Goal: Task Accomplishment & Management: Manage account settings

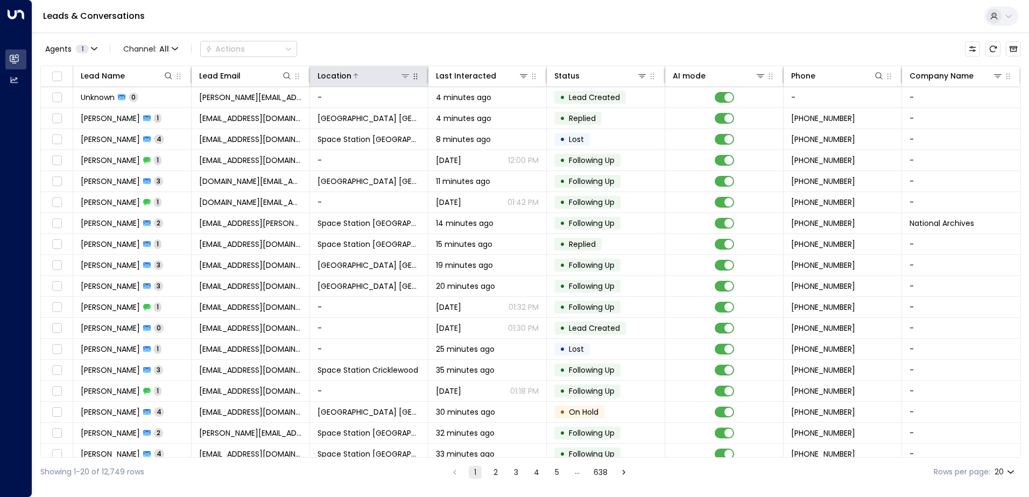
click at [405, 73] on icon at bounding box center [405, 76] width 9 height 9
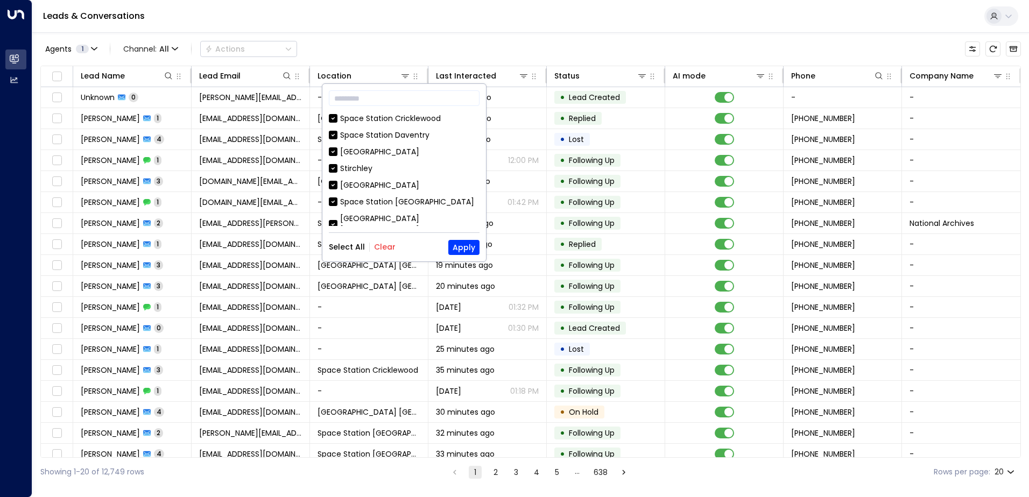
click at [392, 248] on div "Select All Clear Apply" at bounding box center [404, 247] width 151 height 15
click at [391, 248] on button "Clear" at bounding box center [385, 247] width 22 height 9
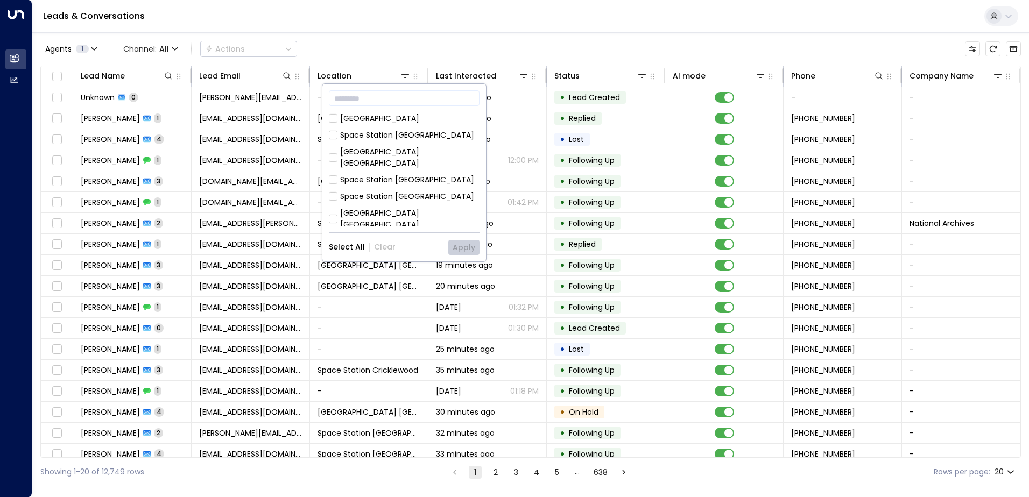
scroll to position [215, 0]
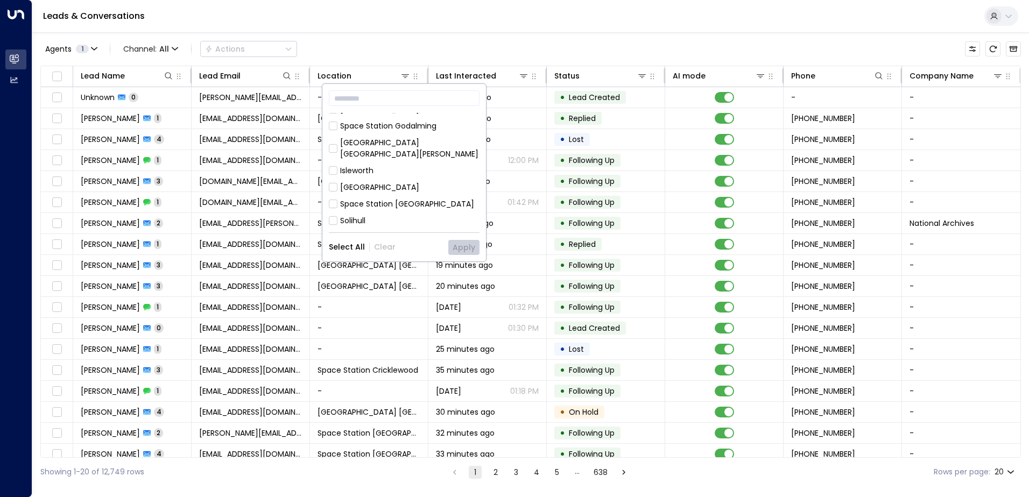
click at [386, 199] on div "Space Station [GEOGRAPHIC_DATA]" at bounding box center [407, 204] width 134 height 11
click at [453, 241] on button "Apply" at bounding box center [463, 247] width 31 height 15
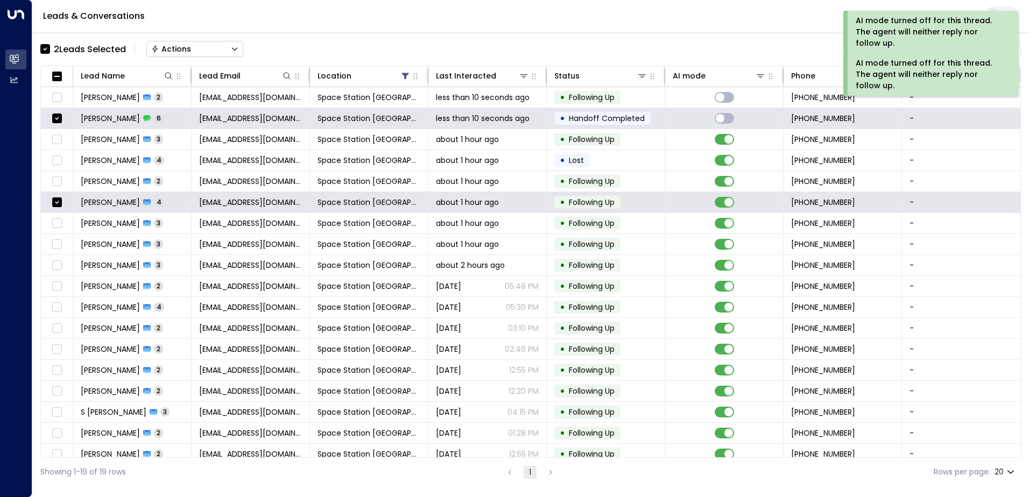
click at [198, 48] on button "Actions" at bounding box center [194, 49] width 97 height 16
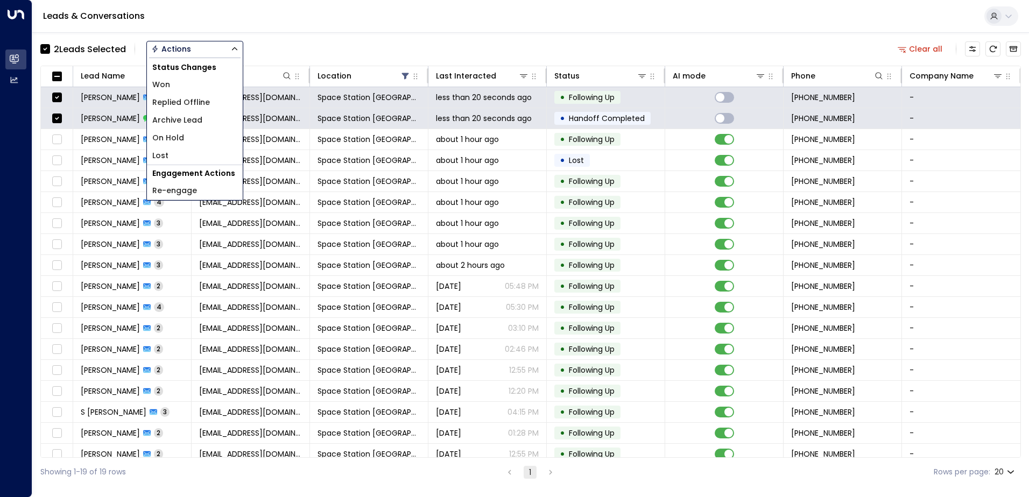
click at [201, 104] on span "Replied Offline" at bounding box center [181, 102] width 58 height 11
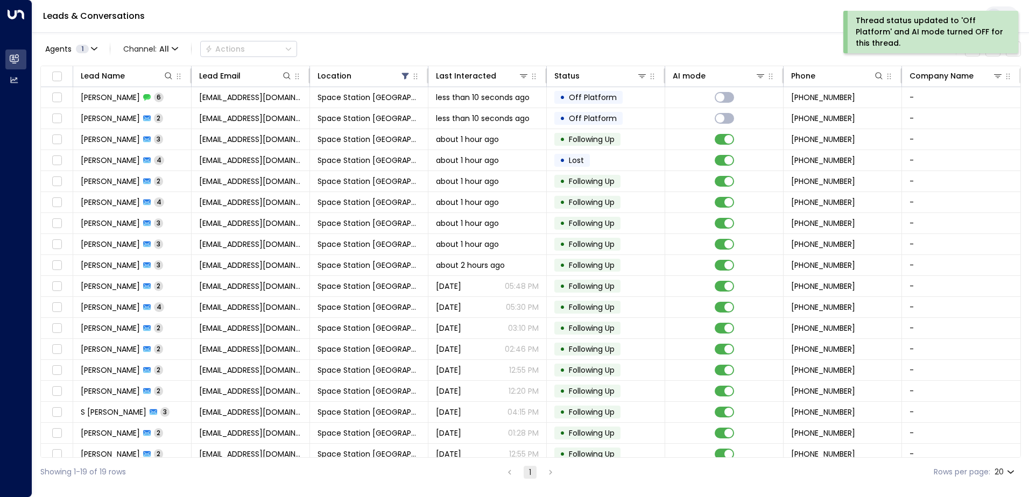
click at [458, 97] on span "less than 10 seconds ago" at bounding box center [483, 97] width 94 height 11
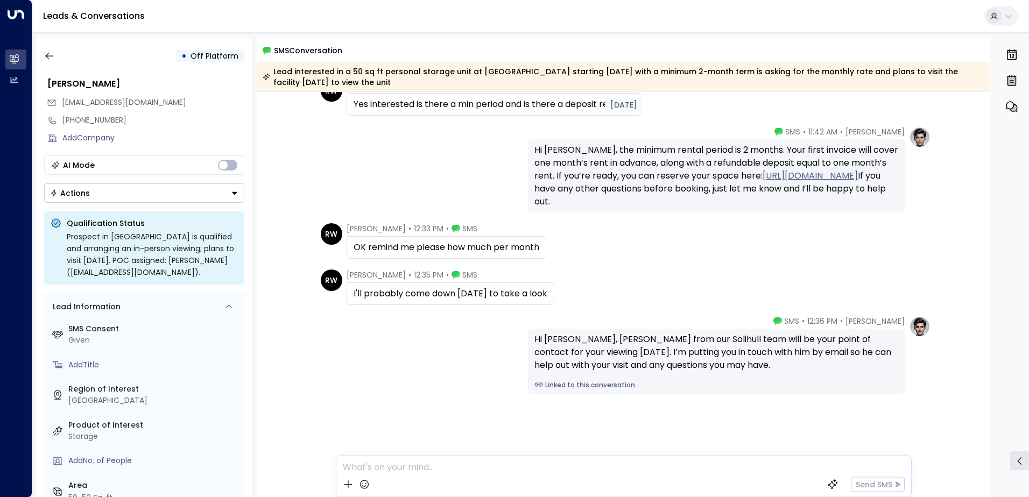
scroll to position [241, 0]
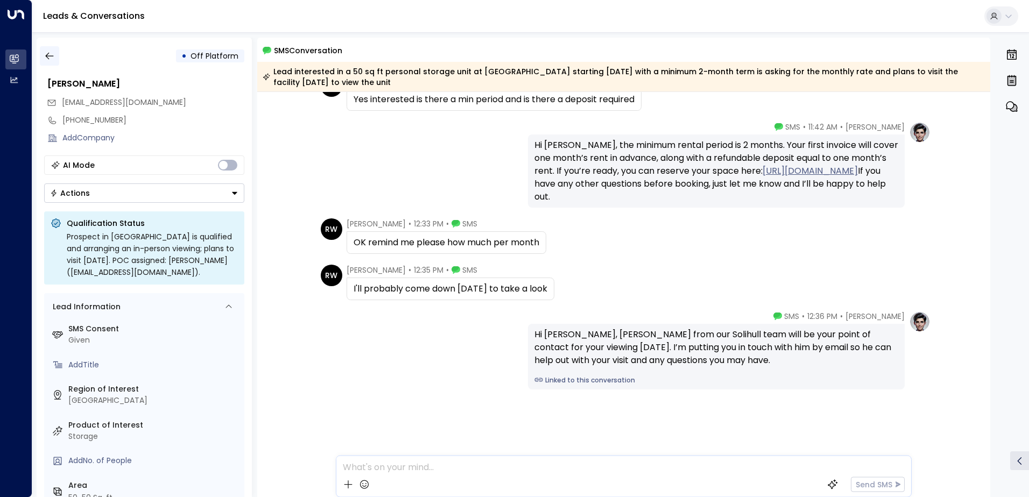
click at [48, 57] on icon "button" at bounding box center [49, 56] width 11 height 11
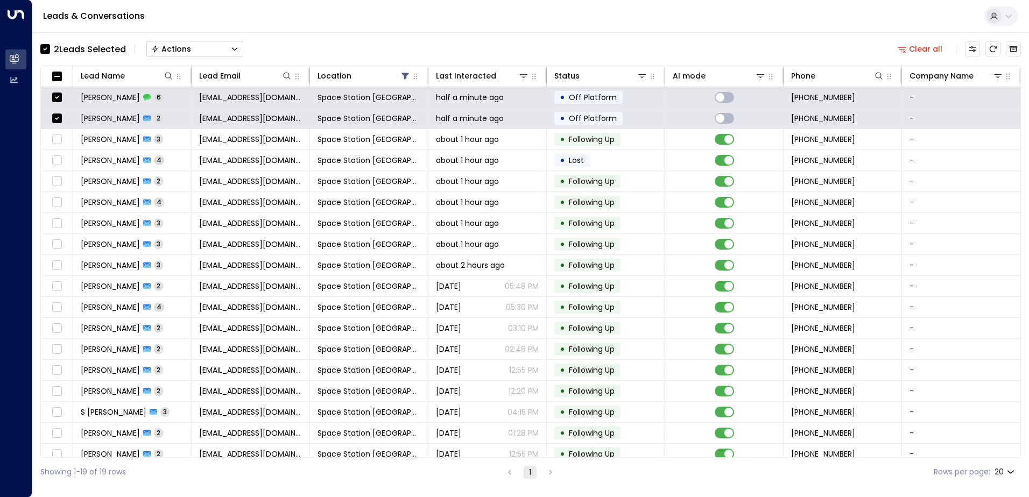
click at [176, 56] on button "Actions" at bounding box center [194, 49] width 97 height 16
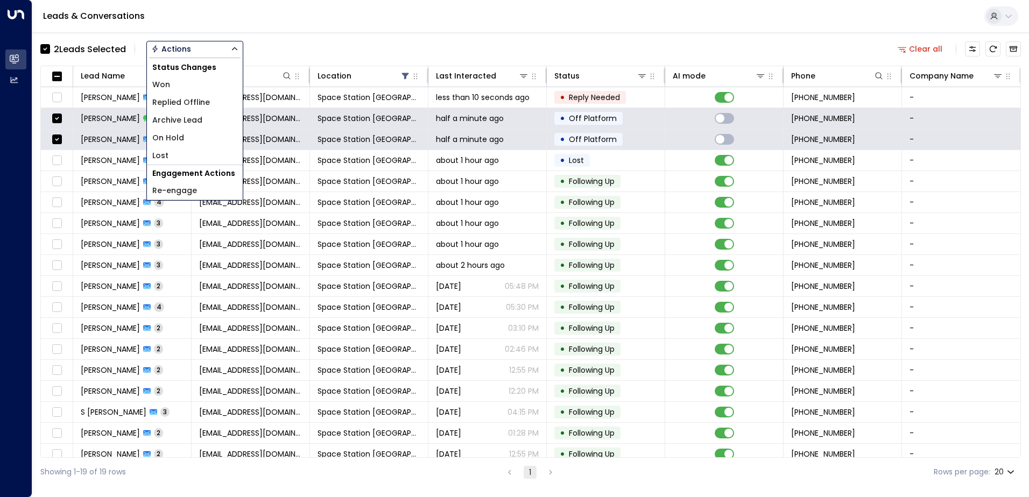
click at [221, 121] on li "Archive Lead" at bounding box center [195, 120] width 96 height 18
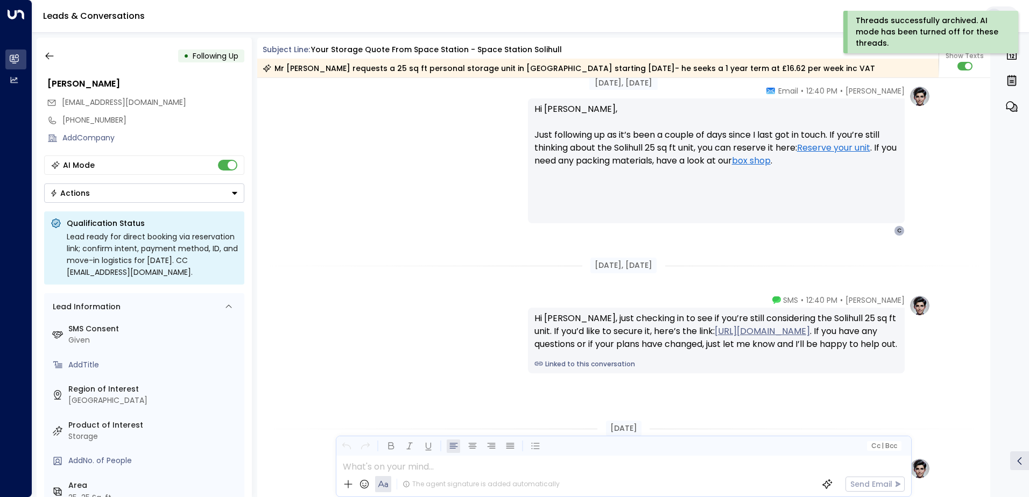
scroll to position [1380, 0]
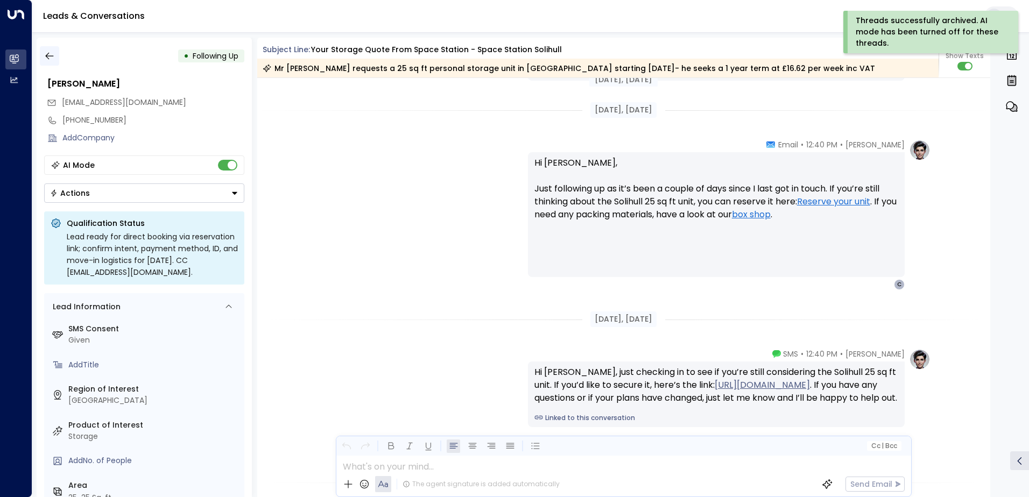
click at [53, 59] on icon "button" at bounding box center [49, 56] width 11 height 11
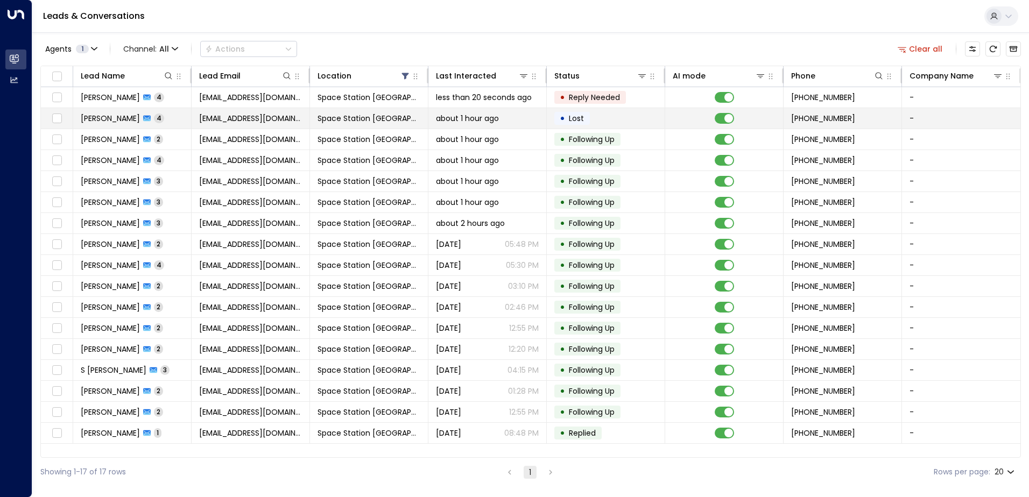
click at [428, 114] on td "about 1 hour ago" at bounding box center [487, 118] width 118 height 20
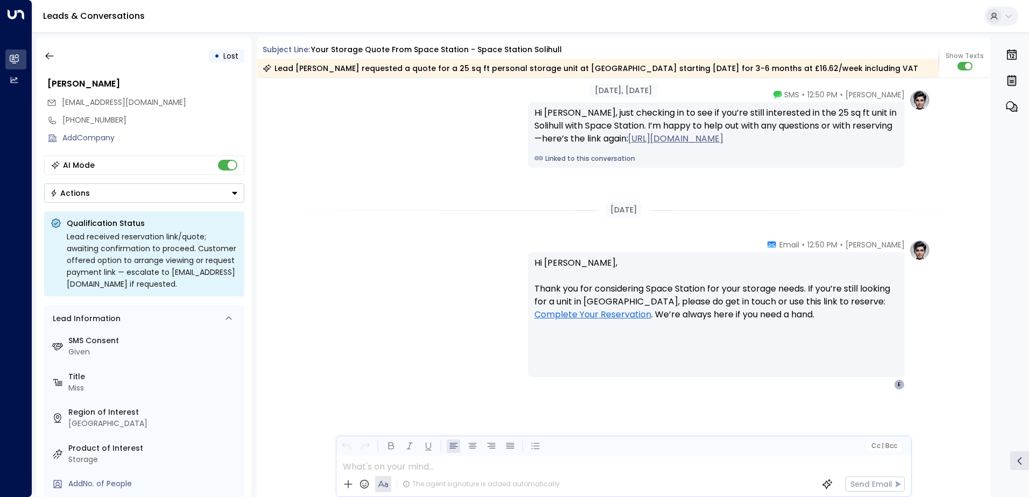
scroll to position [1588, 0]
click at [178, 193] on button "Actions" at bounding box center [144, 193] width 200 height 19
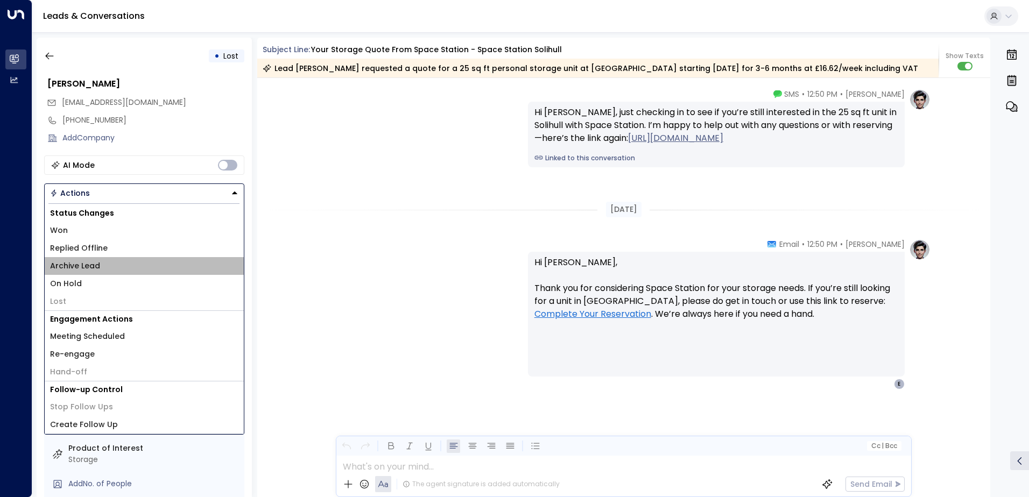
click at [143, 273] on li "Archive Lead" at bounding box center [144, 266] width 199 height 18
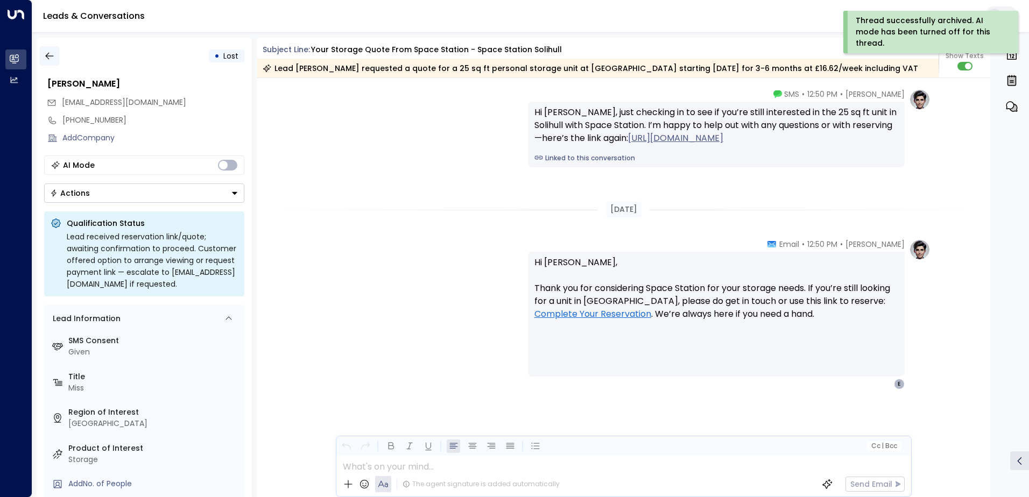
click at [48, 51] on icon "button" at bounding box center [49, 56] width 11 height 11
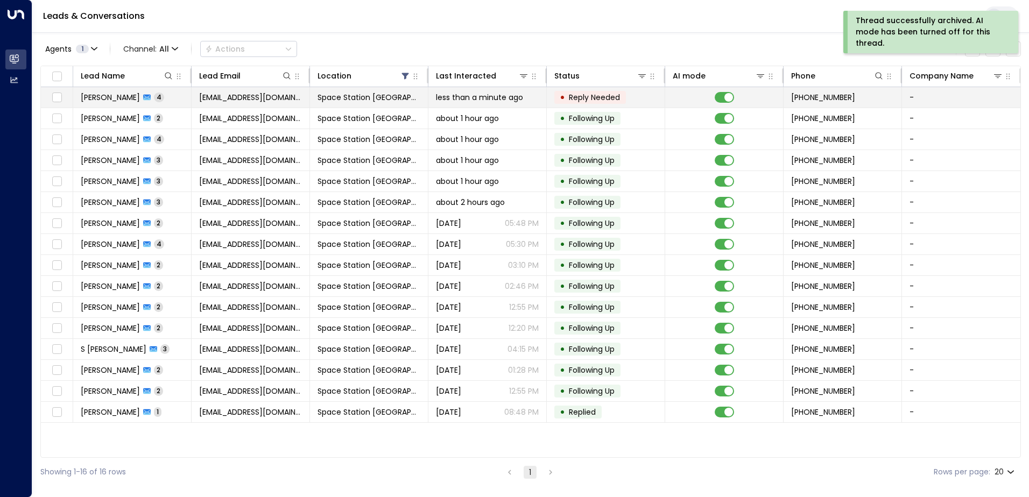
click at [390, 105] on td "Space Station [GEOGRAPHIC_DATA]" at bounding box center [369, 97] width 118 height 20
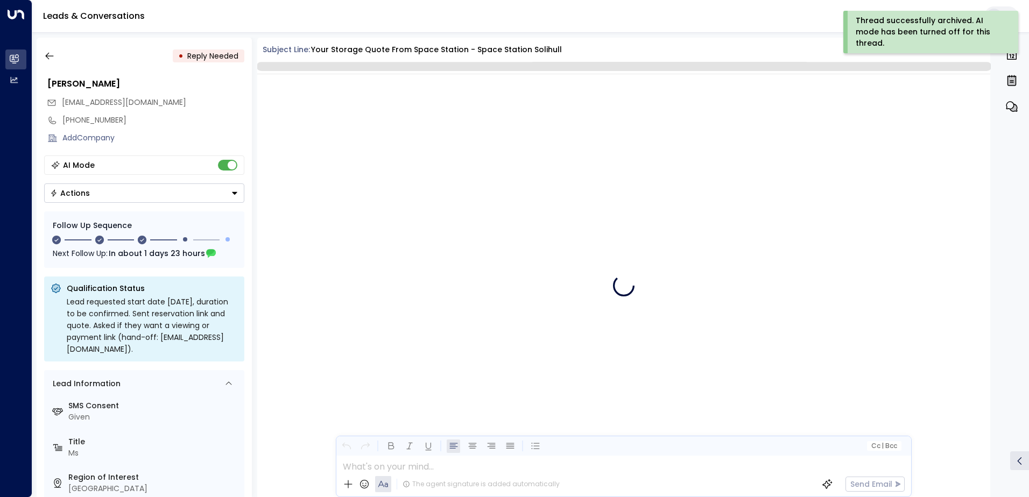
scroll to position [1784, 0]
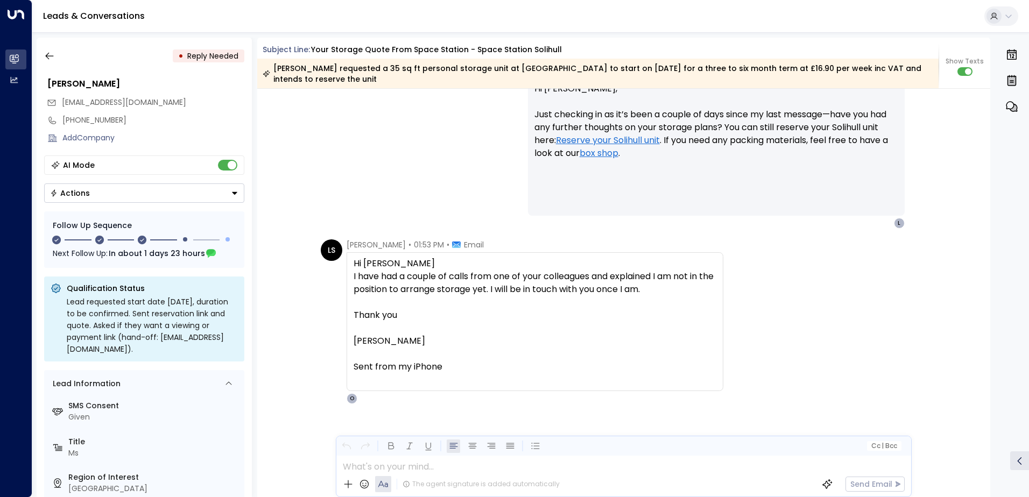
click at [406, 356] on div "Sent from my iPhone" at bounding box center [535, 367] width 363 height 39
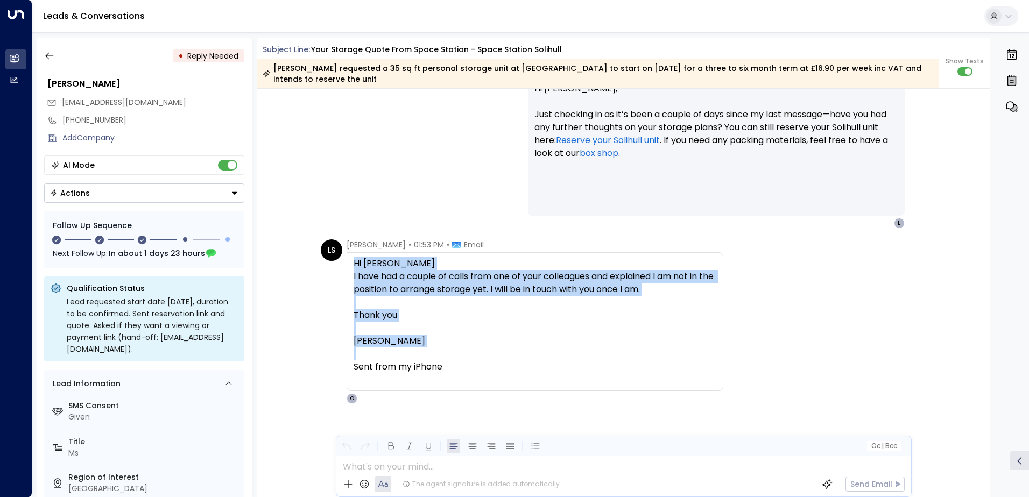
drag, startPoint x: 430, startPoint y: 350, endPoint x: 345, endPoint y: 262, distance: 122.6
click at [347, 262] on div "Hi [PERSON_NAME] I have had a couple of calls from one of your colleagues and e…" at bounding box center [535, 321] width 377 height 139
copy div "Hi [PERSON_NAME] I have had a couple of calls from one of your colleagues and e…"
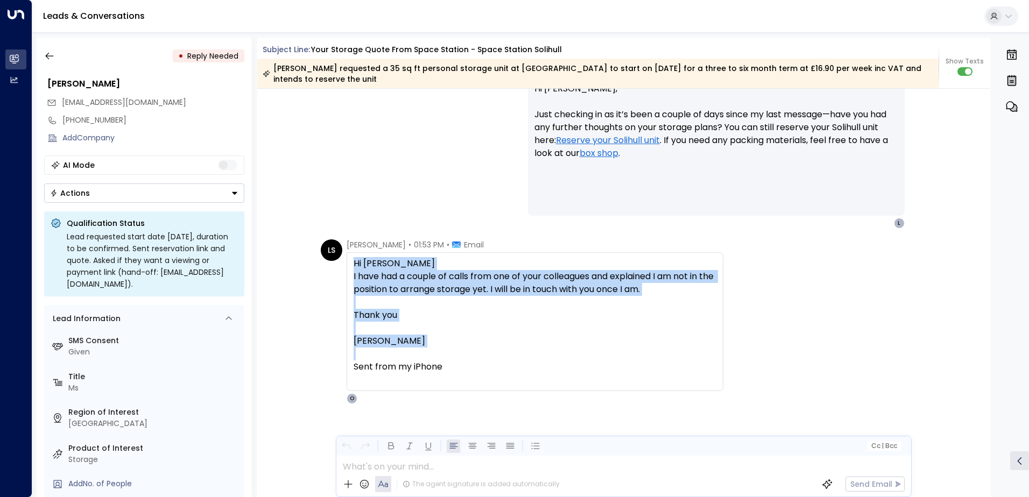
click at [196, 198] on button "Actions" at bounding box center [144, 193] width 200 height 19
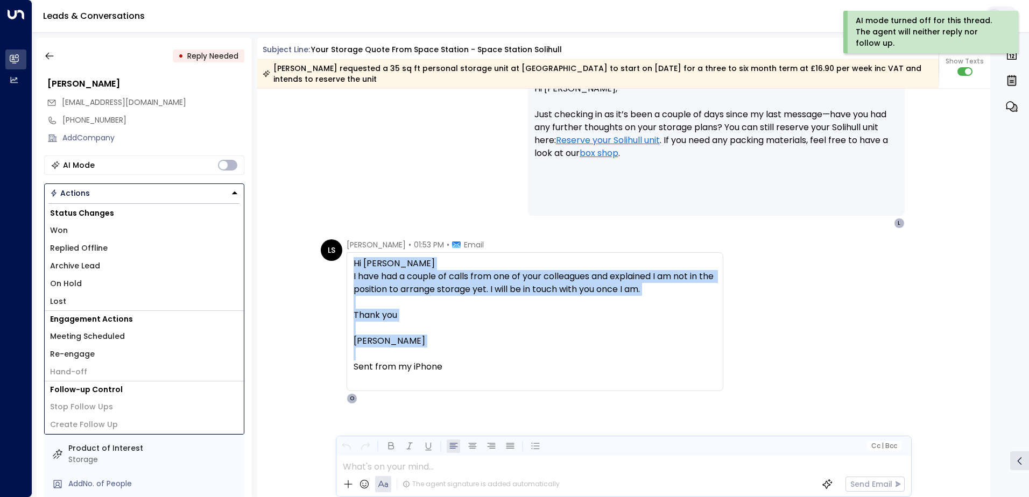
click at [110, 247] on li "Replied Offline" at bounding box center [144, 249] width 199 height 18
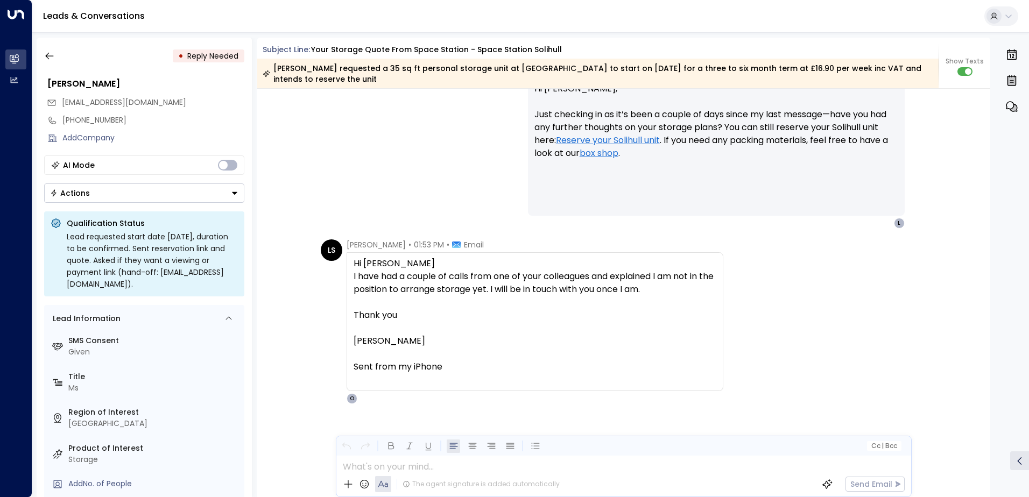
click at [182, 203] on div "• Reply Needed [PERSON_NAME] [EMAIL_ADDRESS][DOMAIN_NAME] [PHONE_NUMBER] Add Co…" at bounding box center [144, 268] width 215 height 460
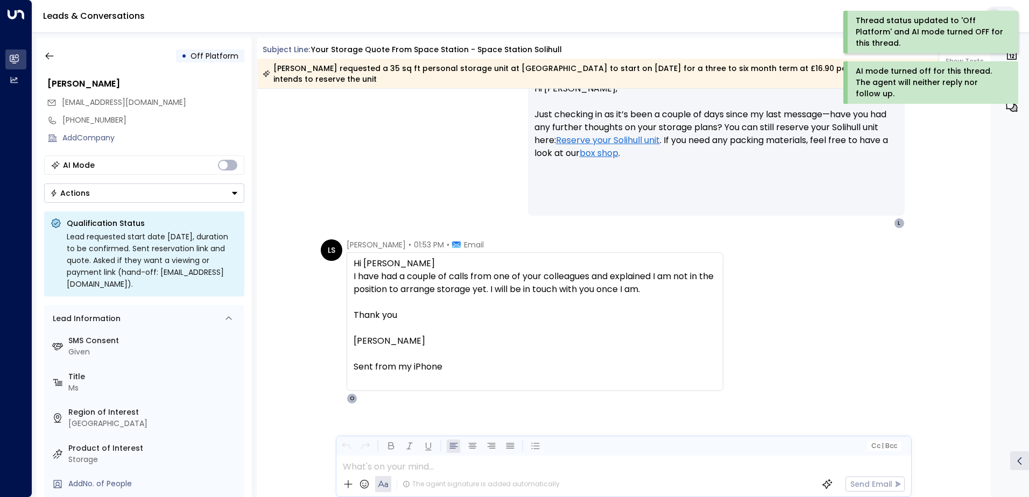
click at [173, 202] on button "Actions" at bounding box center [144, 193] width 200 height 19
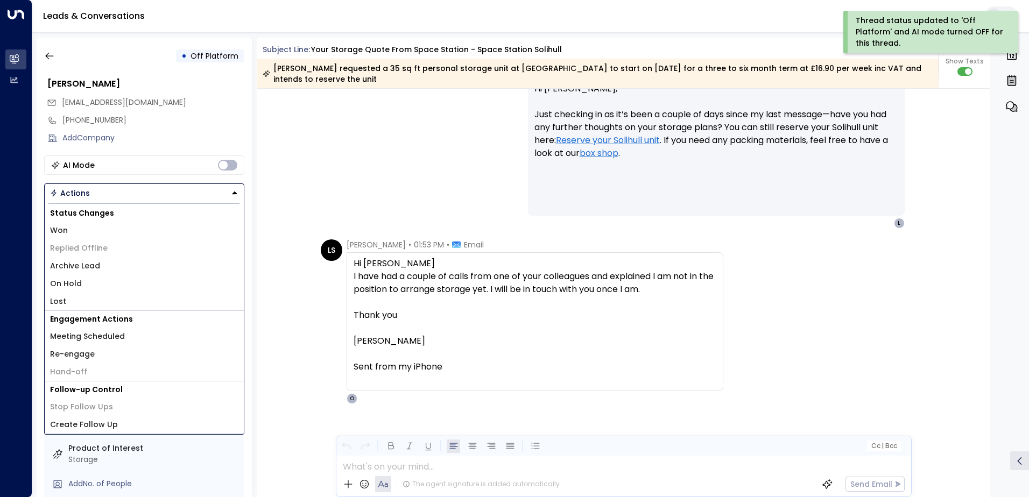
click at [116, 263] on li "Archive Lead" at bounding box center [144, 266] width 199 height 18
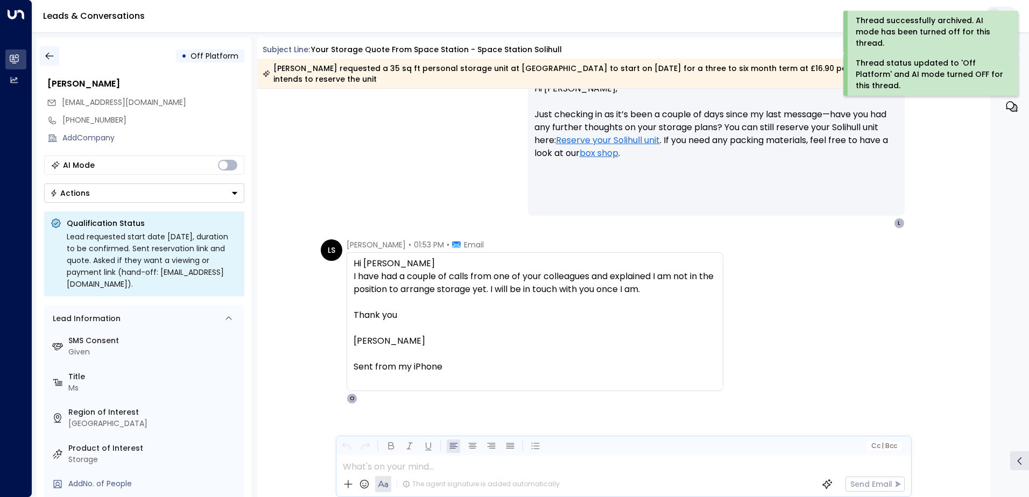
click at [47, 59] on icon "button" at bounding box center [49, 56] width 11 height 11
